Goal: Task Accomplishment & Management: Use online tool/utility

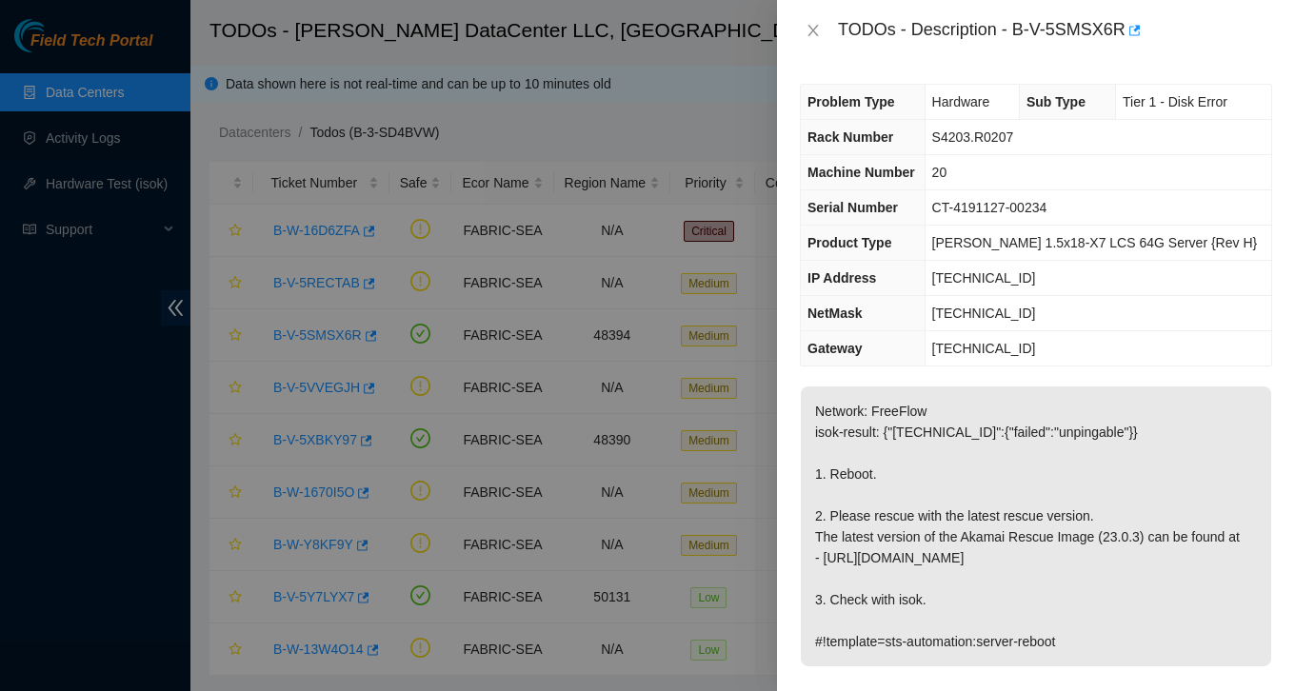
scroll to position [42, 0]
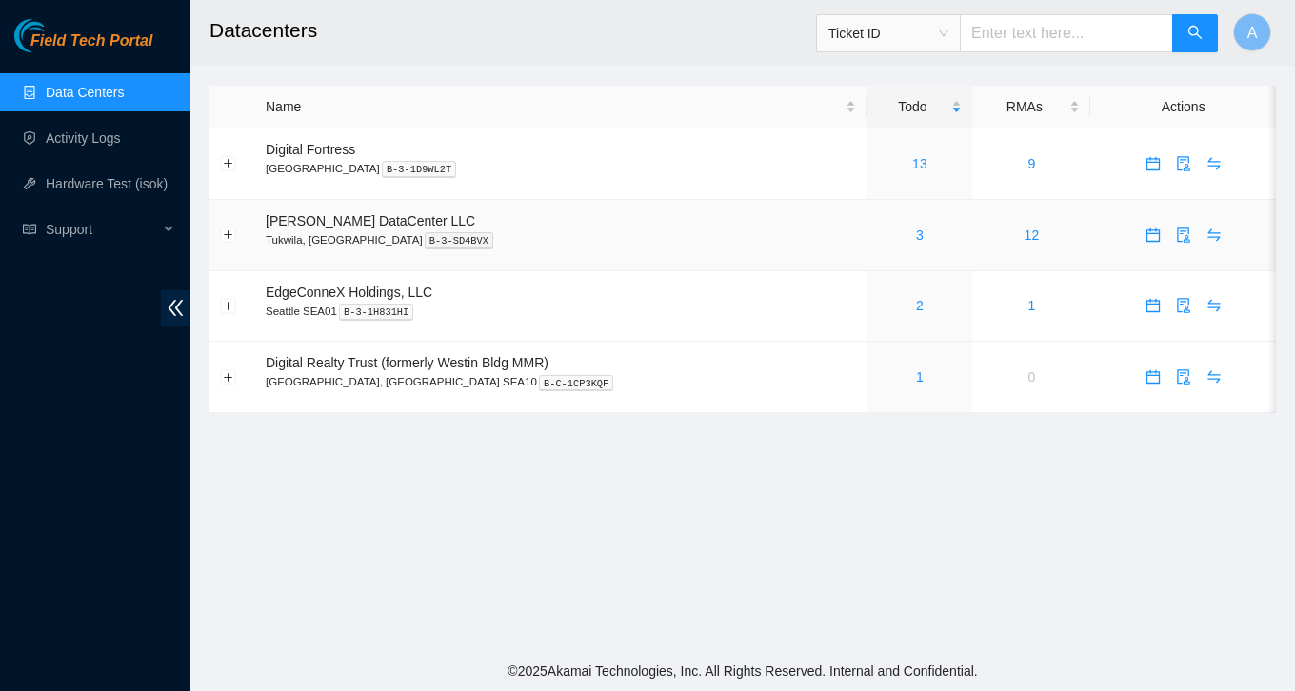
click at [882, 229] on div "3" at bounding box center [919, 235] width 85 height 21
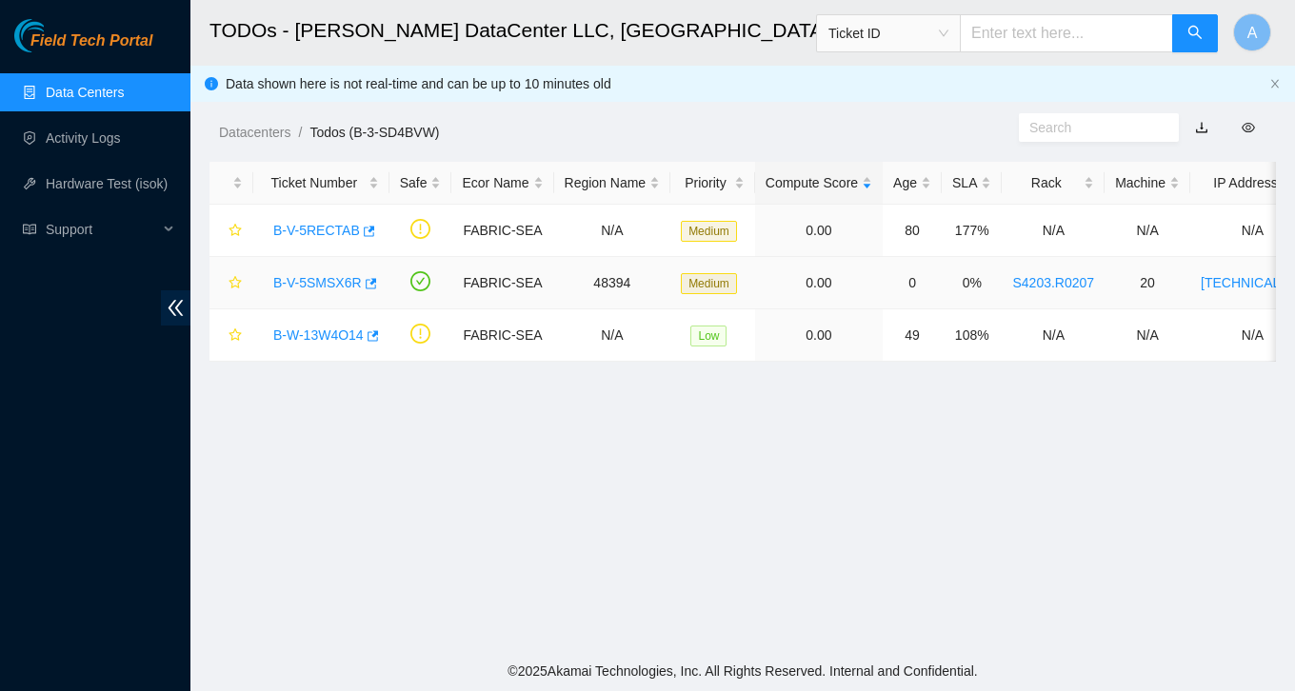
click at [327, 281] on link "B-V-5SMSX6R" at bounding box center [317, 282] width 89 height 15
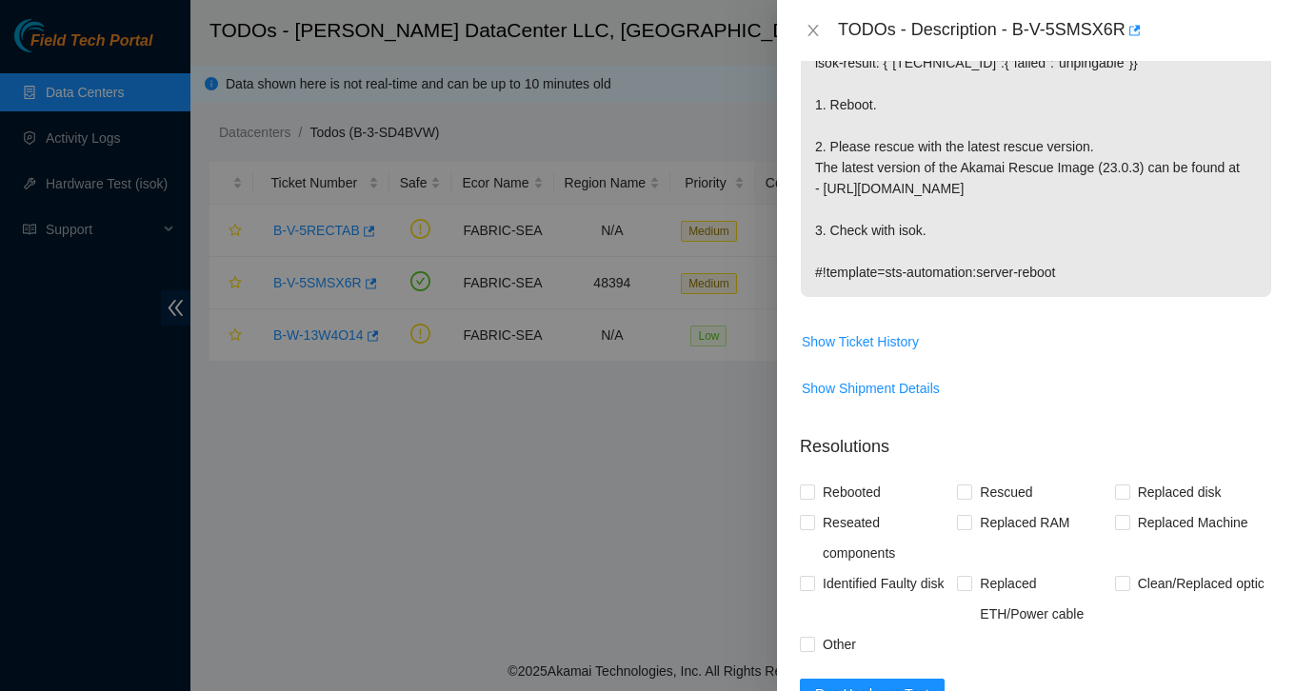
scroll to position [371, 0]
click at [860, 502] on span "Rebooted" at bounding box center [851, 490] width 73 height 30
click at [813, 496] on input "Rebooted" at bounding box center [806, 489] width 13 height 13
checkbox input "true"
click at [992, 496] on span "Rescued" at bounding box center [1006, 490] width 68 height 30
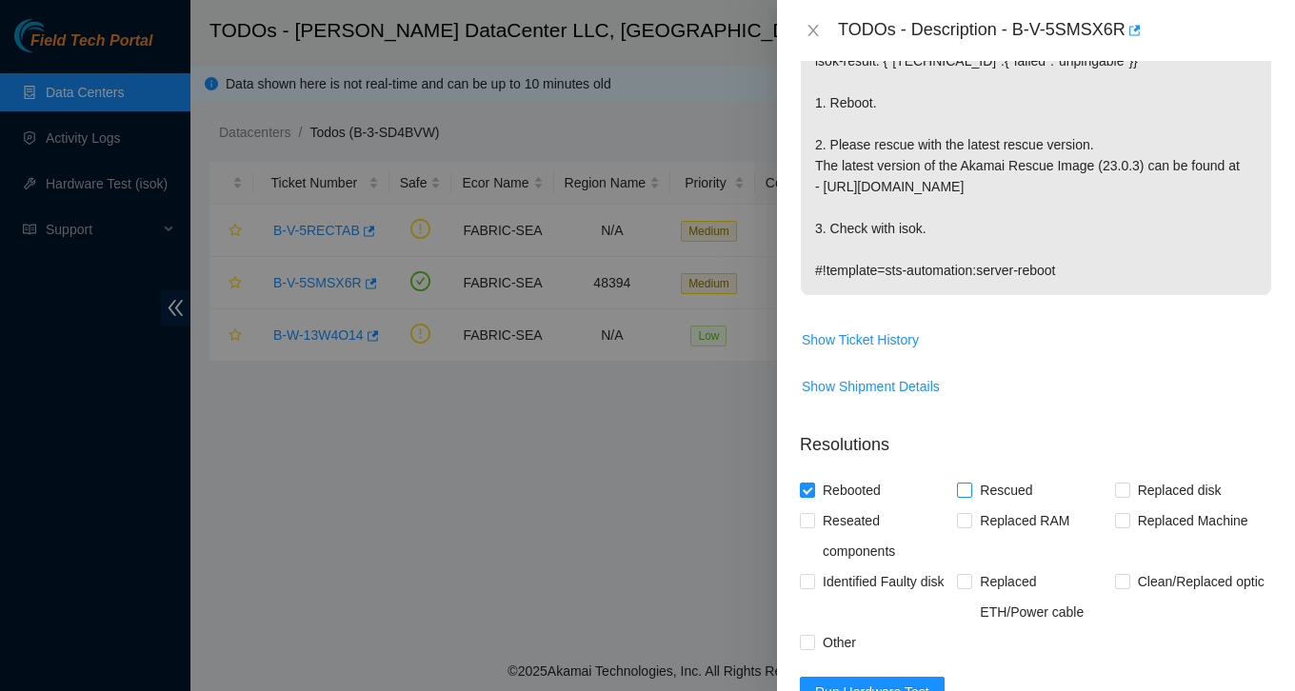
click at [970, 496] on input "Rescued" at bounding box center [963, 489] width 13 height 13
checkbox input "true"
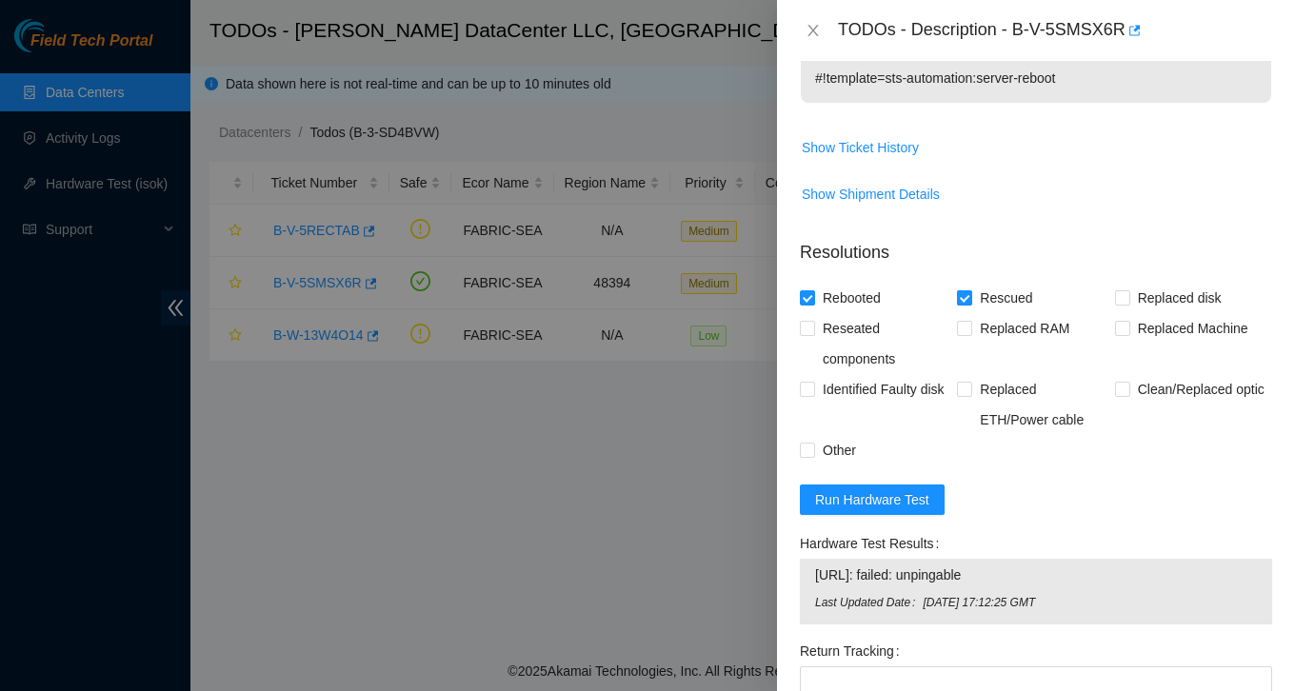
scroll to position [592, 0]
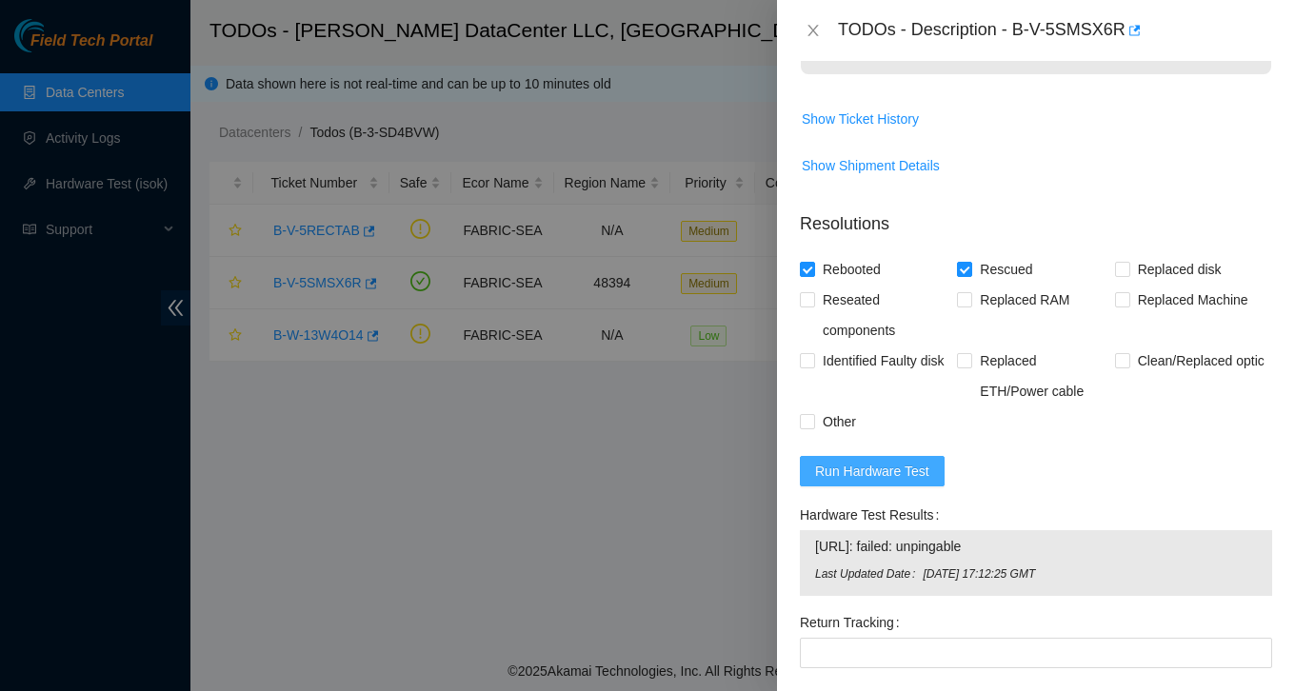
click at [932, 462] on button "Run Hardware Test" at bounding box center [872, 471] width 145 height 30
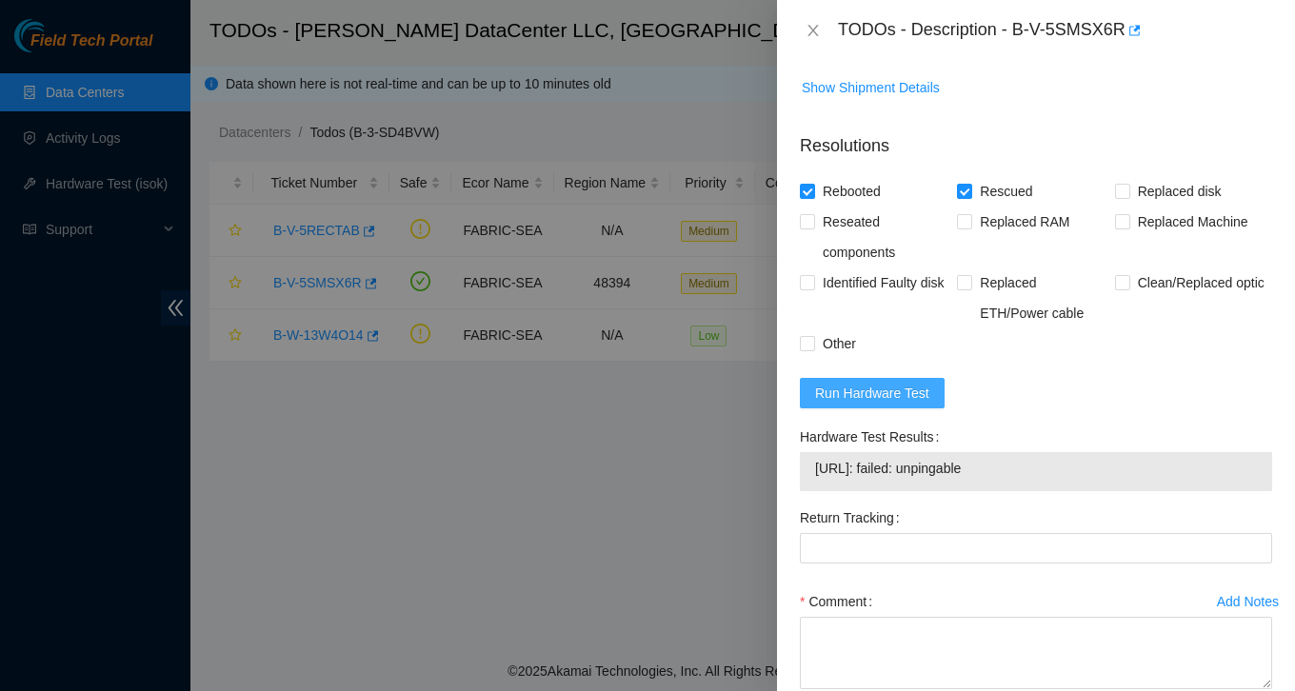
scroll to position [777, 0]
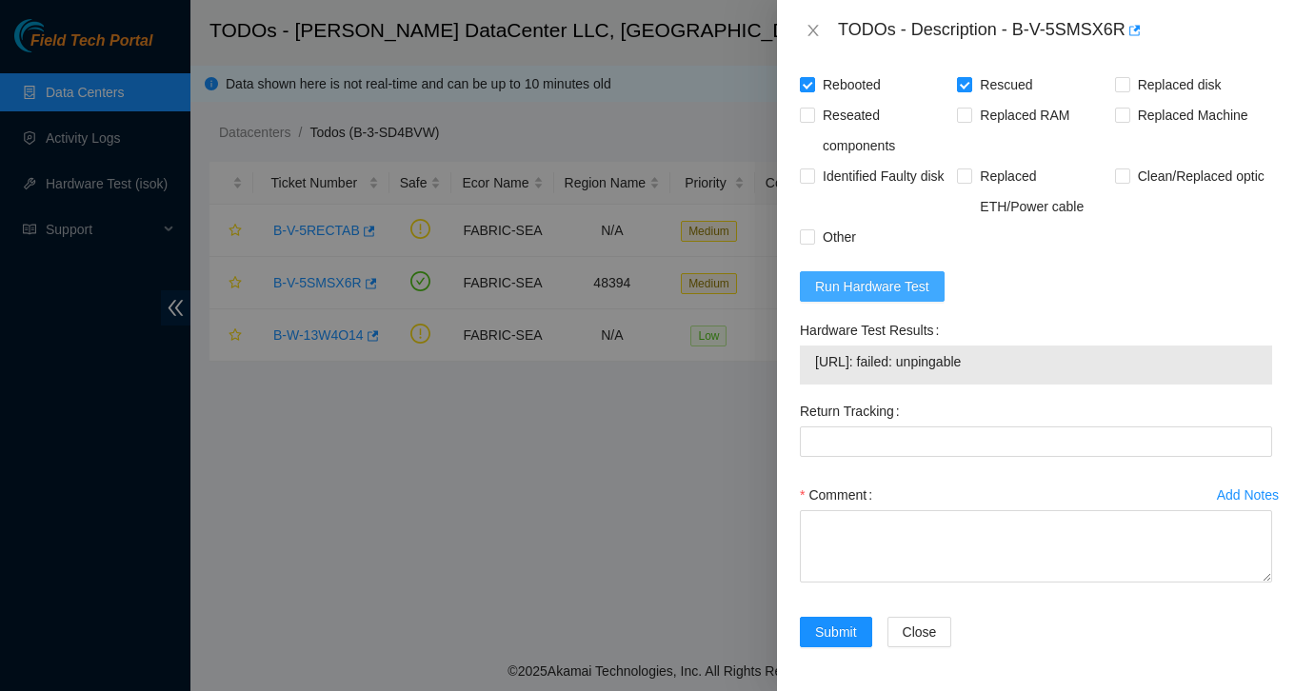
click at [888, 290] on span "Run Hardware Test" at bounding box center [872, 286] width 114 height 21
